Goal: Transaction & Acquisition: Purchase product/service

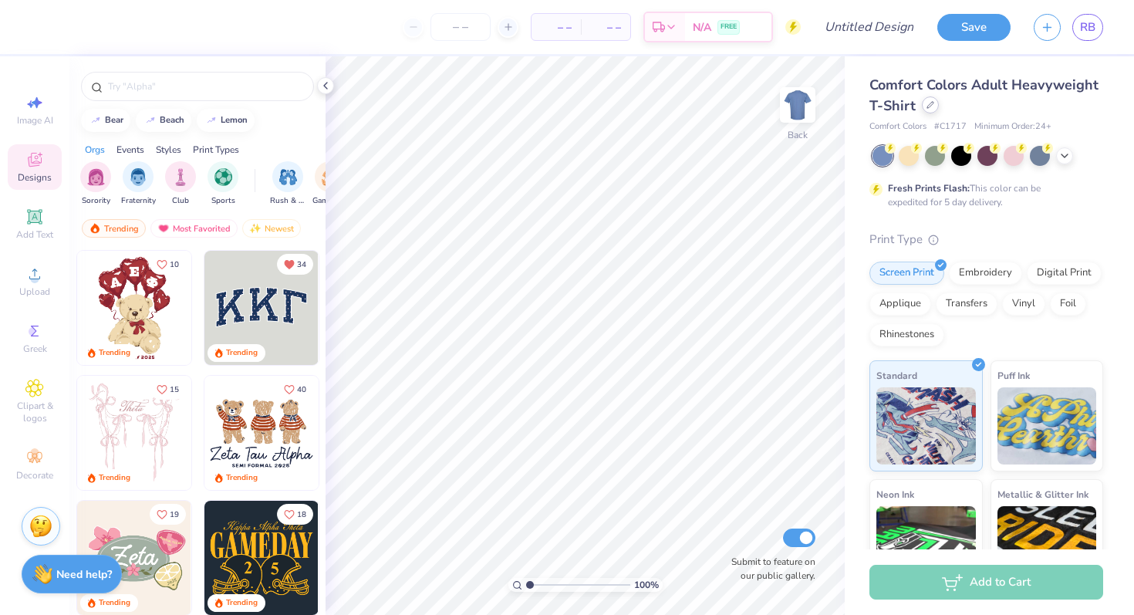
click at [934, 110] on div at bounding box center [930, 104] width 17 height 17
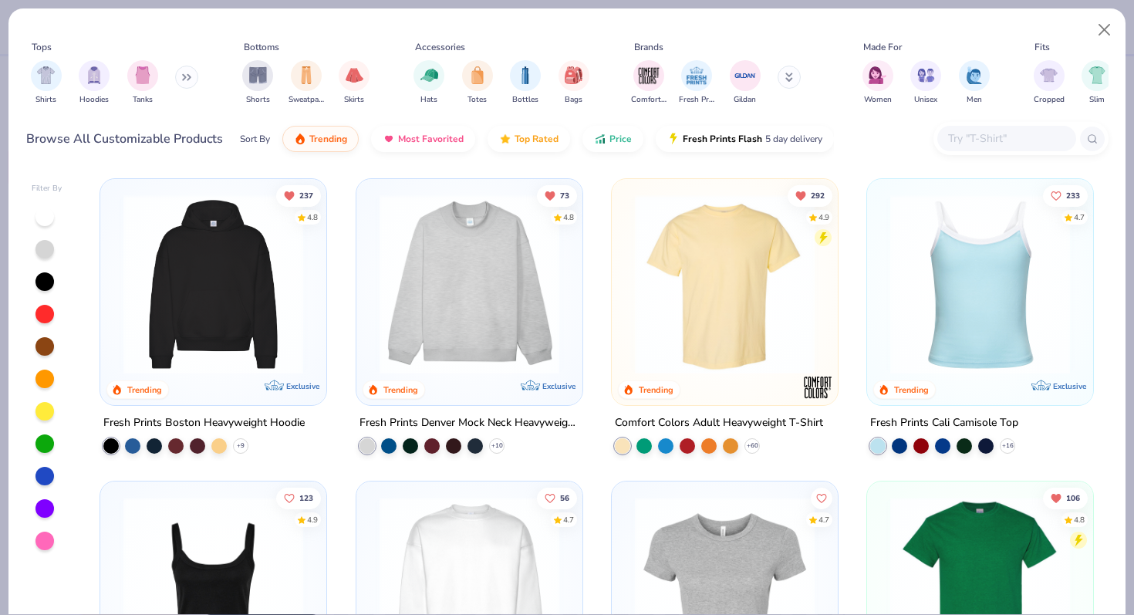
click at [226, 265] on img at bounding box center [213, 284] width 195 height 180
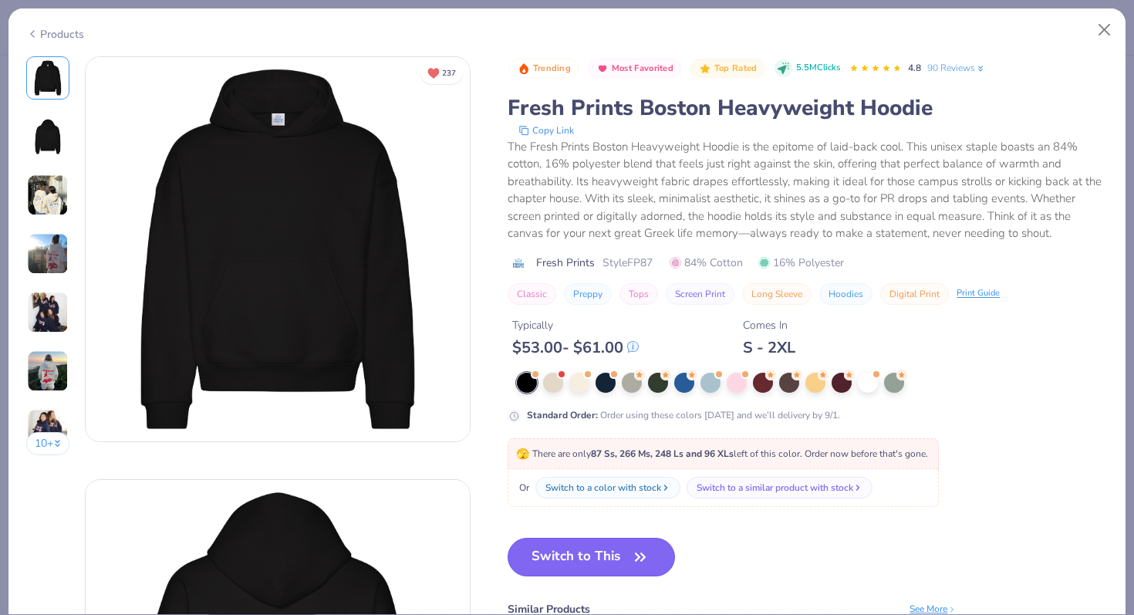
click at [581, 560] on button "Switch to This" at bounding box center [591, 557] width 167 height 39
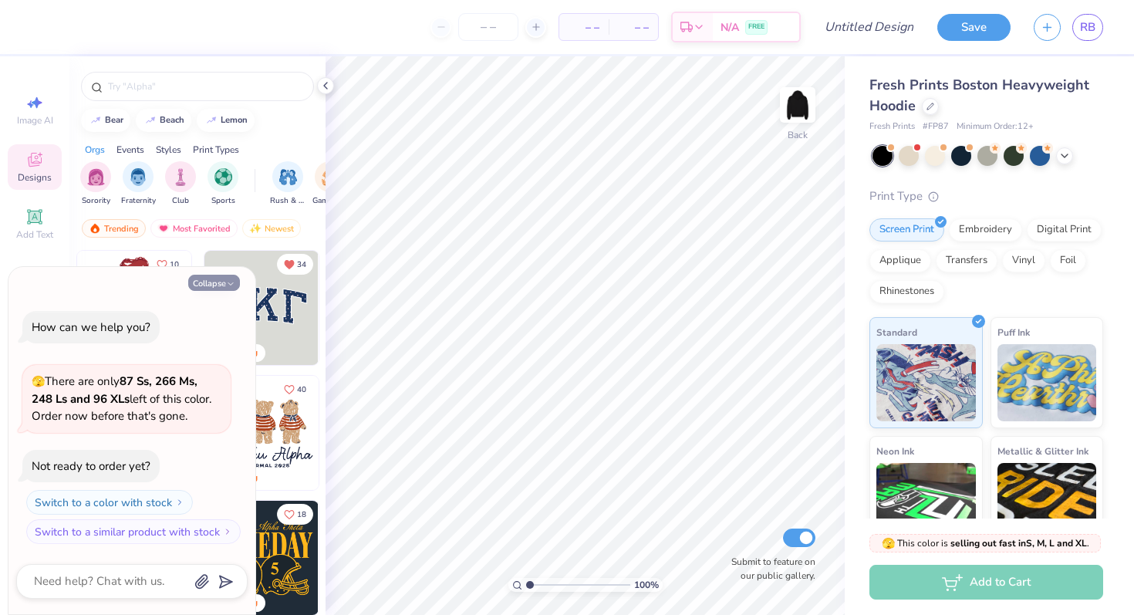
click at [211, 289] on button "Collapse" at bounding box center [214, 283] width 52 height 16
type textarea "x"
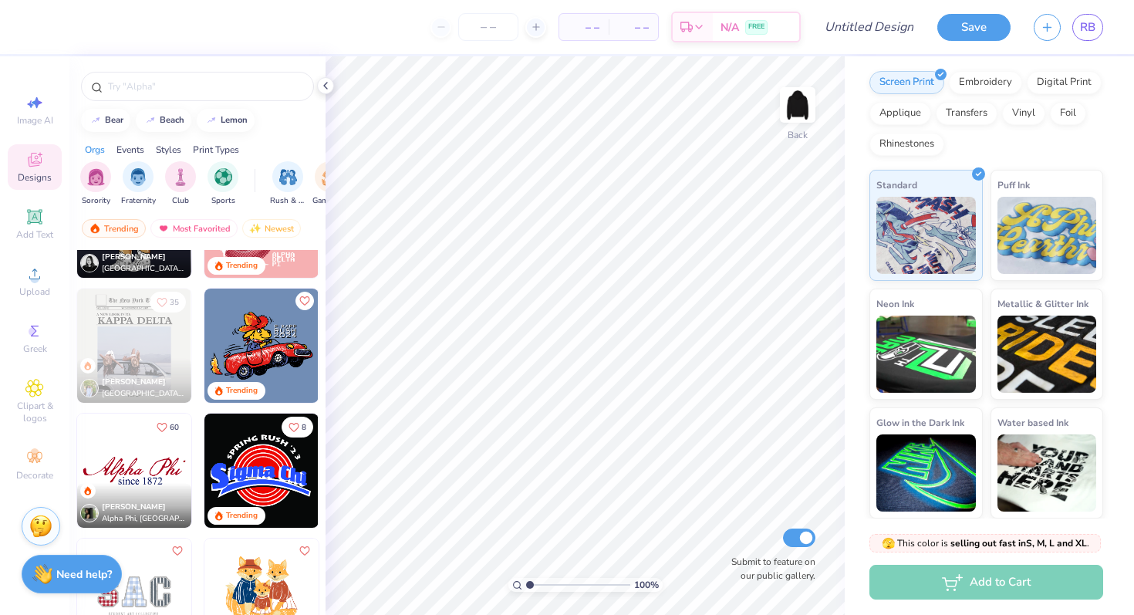
scroll to position [2449, 0]
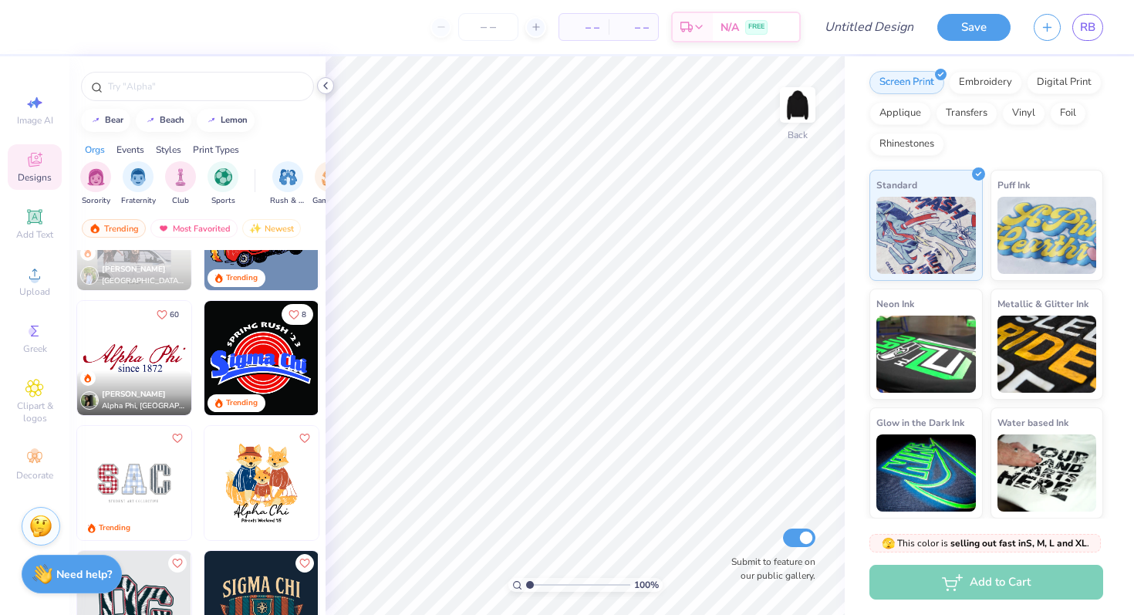
click at [332, 84] on div at bounding box center [325, 85] width 17 height 17
